Goal: Transaction & Acquisition: Purchase product/service

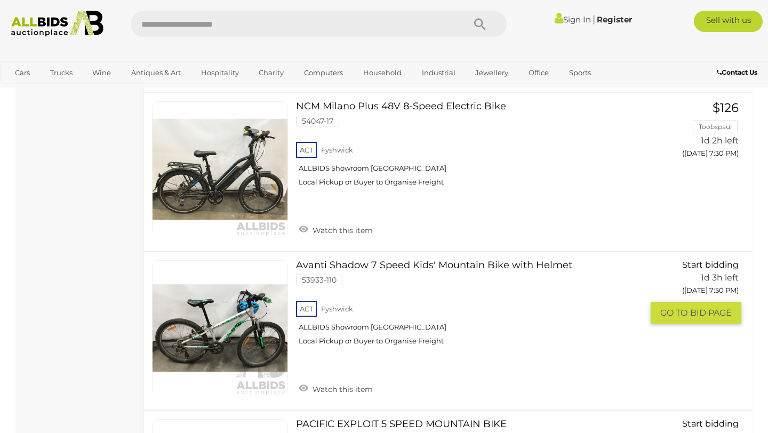
scroll to position [673, 0]
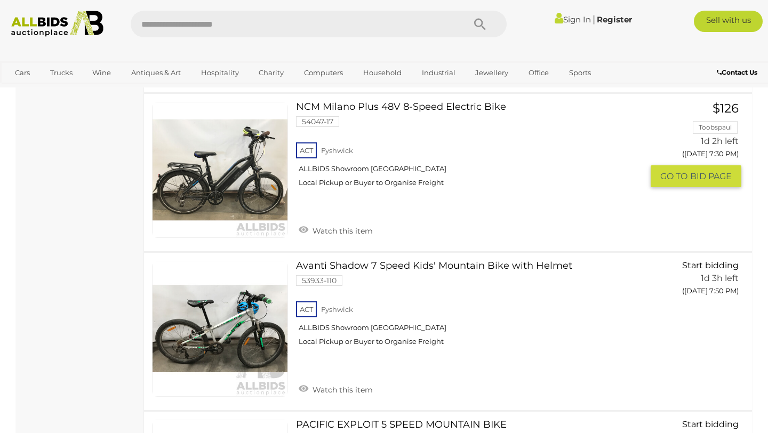
click at [396, 108] on link "NCM Milano Plus 48V 8-Speed Electric Bike 54047-17 ACT Fyshwick ALLBIDS Showroo…" at bounding box center [473, 148] width 339 height 93
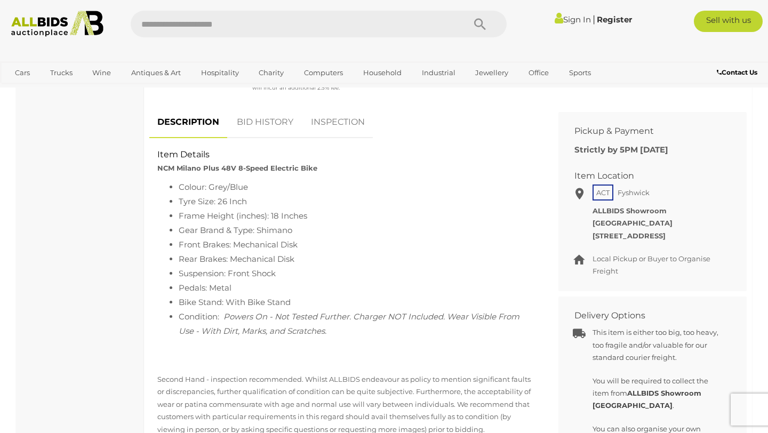
scroll to position [384, 0]
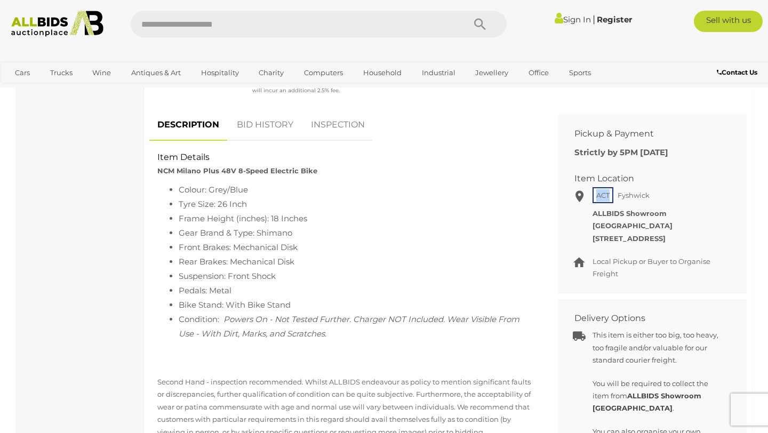
drag, startPoint x: 597, startPoint y: 195, endPoint x: 612, endPoint y: 195, distance: 14.9
click at [612, 195] on span "ACT" at bounding box center [603, 195] width 21 height 16
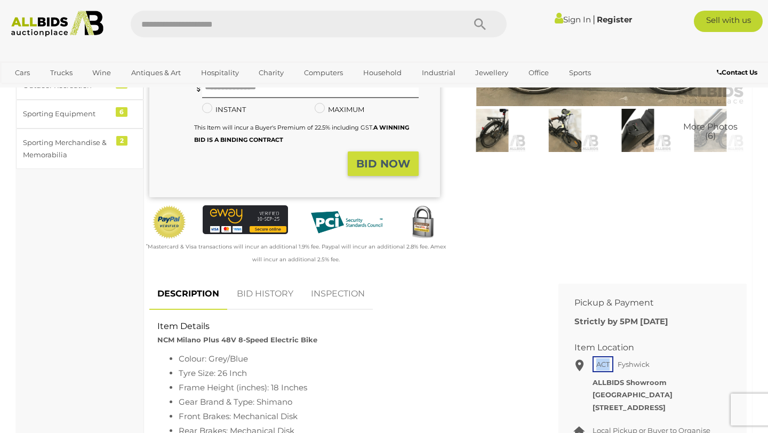
scroll to position [0, 0]
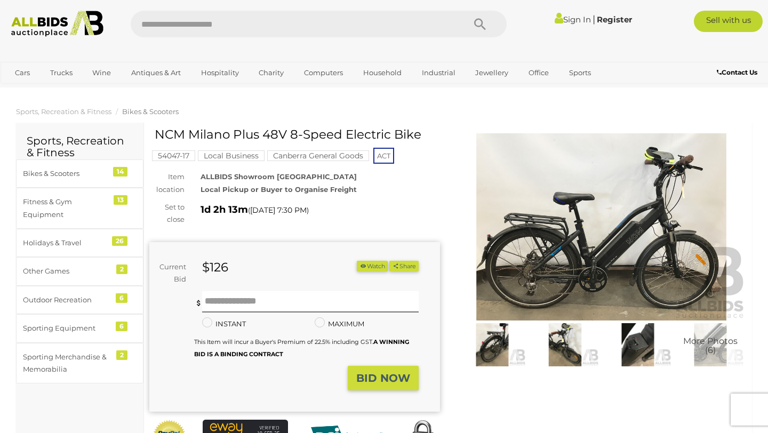
click at [177, 23] on input "text" at bounding box center [292, 24] width 323 height 27
click at [242, 154] on mark "Local Business" at bounding box center [231, 155] width 67 height 11
